Goal: Information Seeking & Learning: Learn about a topic

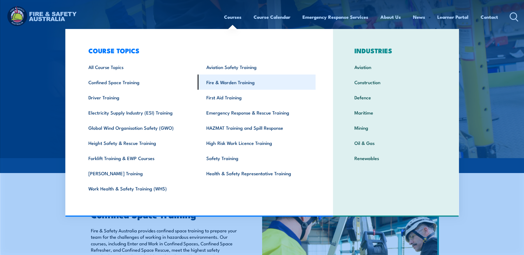
click at [224, 81] on link "Fire & Warden Training" at bounding box center [257, 82] width 118 height 15
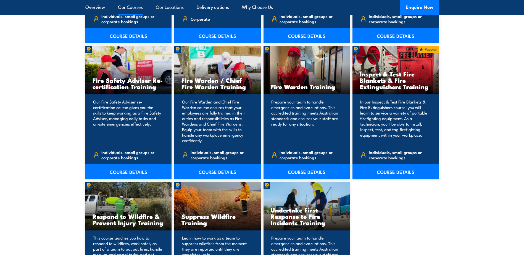
scroll to position [711, 0]
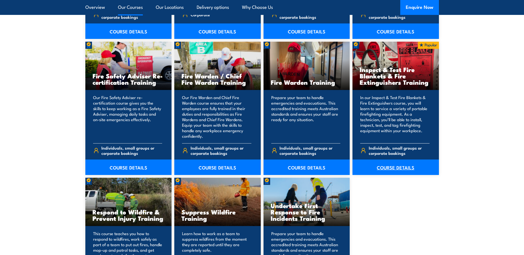
click at [392, 169] on link "COURSE DETAILS" at bounding box center [395, 167] width 86 height 15
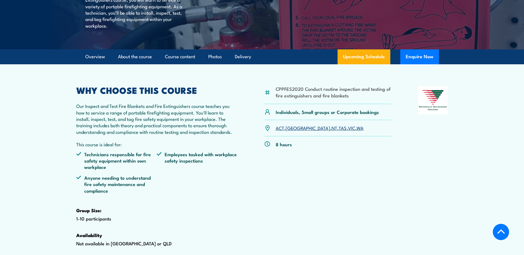
scroll to position [124, 0]
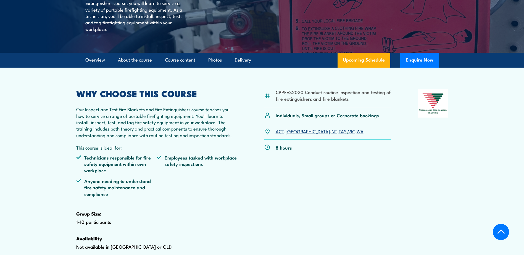
click at [356, 134] on link "WA" at bounding box center [359, 131] width 7 height 7
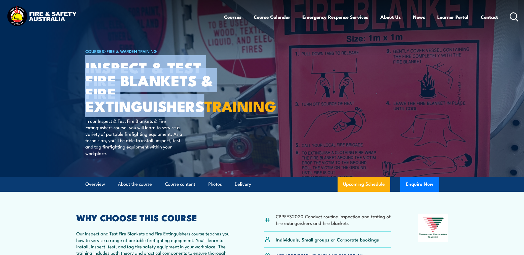
drag, startPoint x: 204, startPoint y: 109, endPoint x: 86, endPoint y: 70, distance: 124.3
click at [86, 70] on h1 "Inspect & Test Fire Blankets & Fire Extinguishers TRAINING" at bounding box center [153, 87] width 136 height 52
copy h1 "Inspect & Test Fire Blankets & Fire Extinguishers"
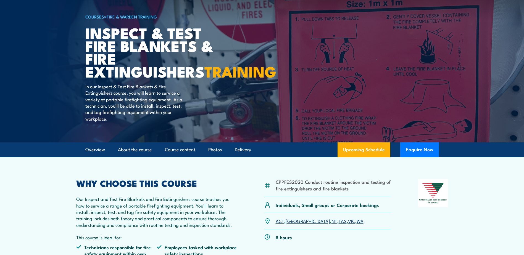
click at [246, 94] on article "COURSES > Fire & Warden Training Inspect & Test Fire Blankets & Fire Extinguish…" at bounding box center [261, 53] width 353 height 177
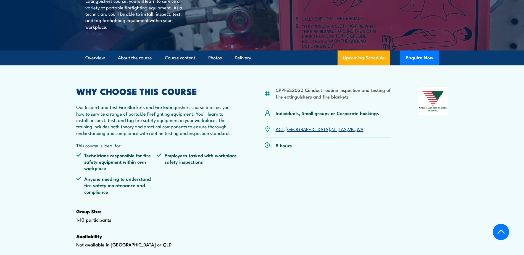
scroll to position [131, 0]
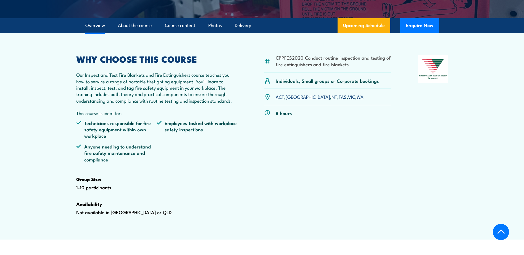
click at [356, 100] on link "WA" at bounding box center [359, 96] width 7 height 7
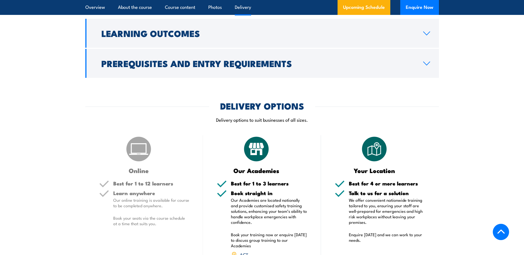
scroll to position [673, 0]
